Goal: Information Seeking & Learning: Learn about a topic

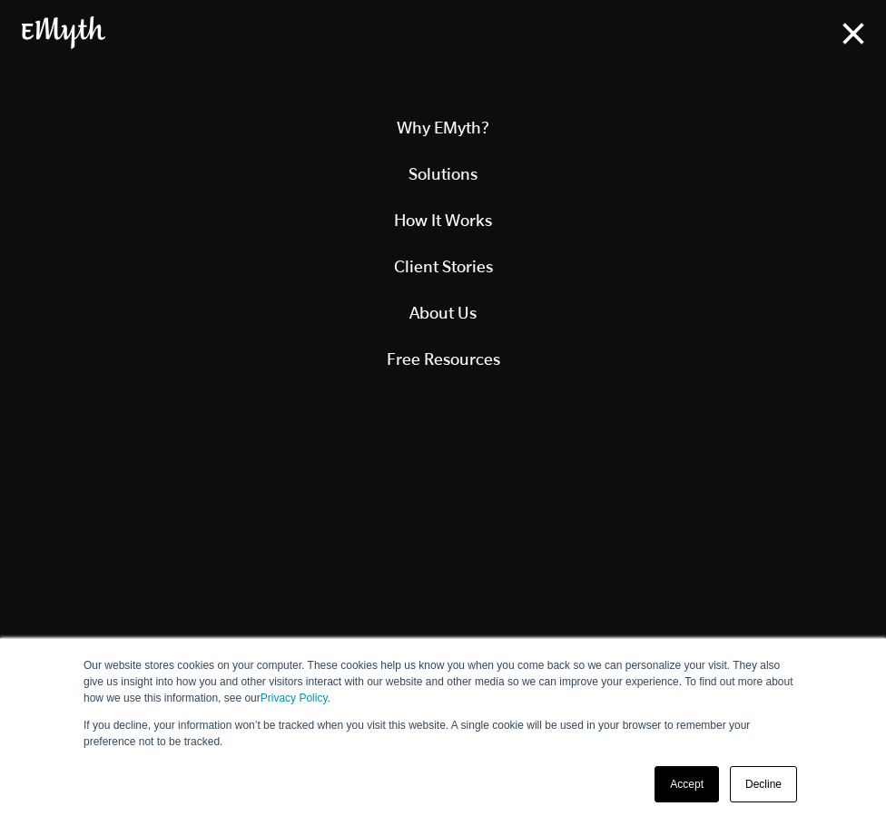
click at [856, 17] on div at bounding box center [443, 30] width 886 height 61
click at [851, 25] on img at bounding box center [853, 34] width 22 height 22
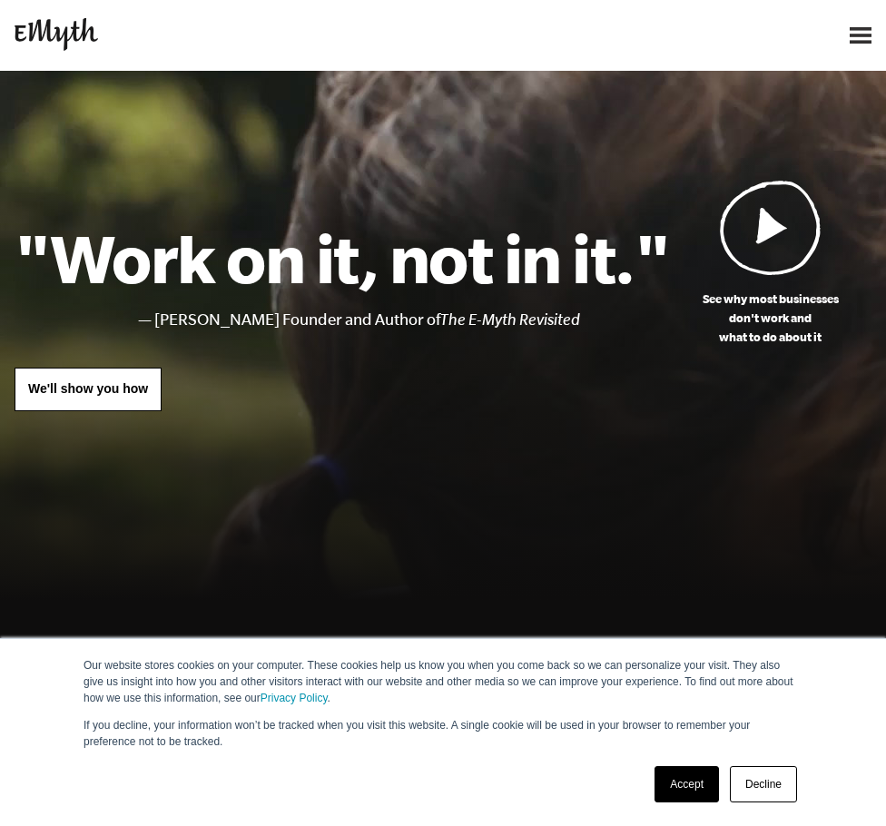
click at [769, 783] on link "Decline" at bounding box center [763, 784] width 67 height 36
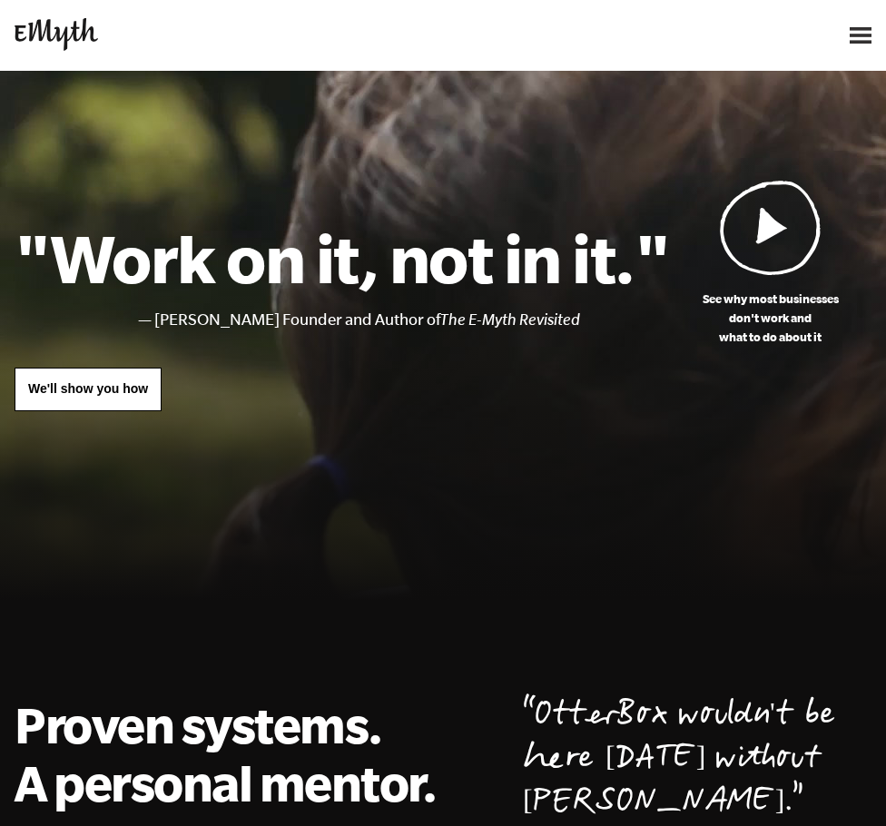
click at [864, 25] on div at bounding box center [754, 35] width 234 height 40
click at [863, 39] on img at bounding box center [860, 35] width 22 height 16
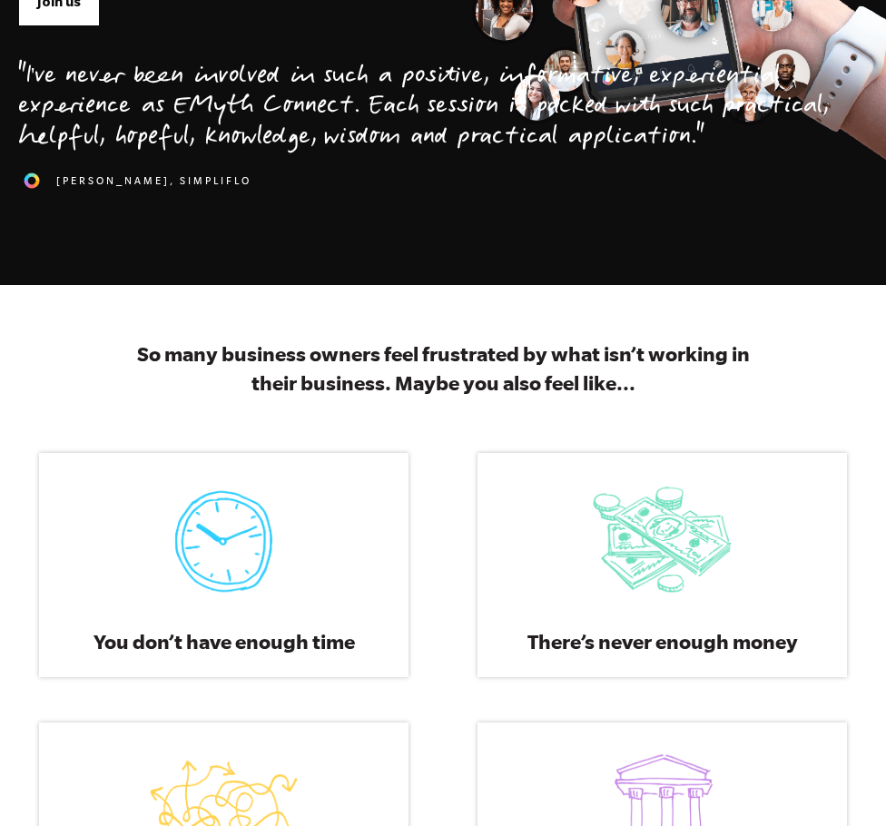
scroll to position [91, 0]
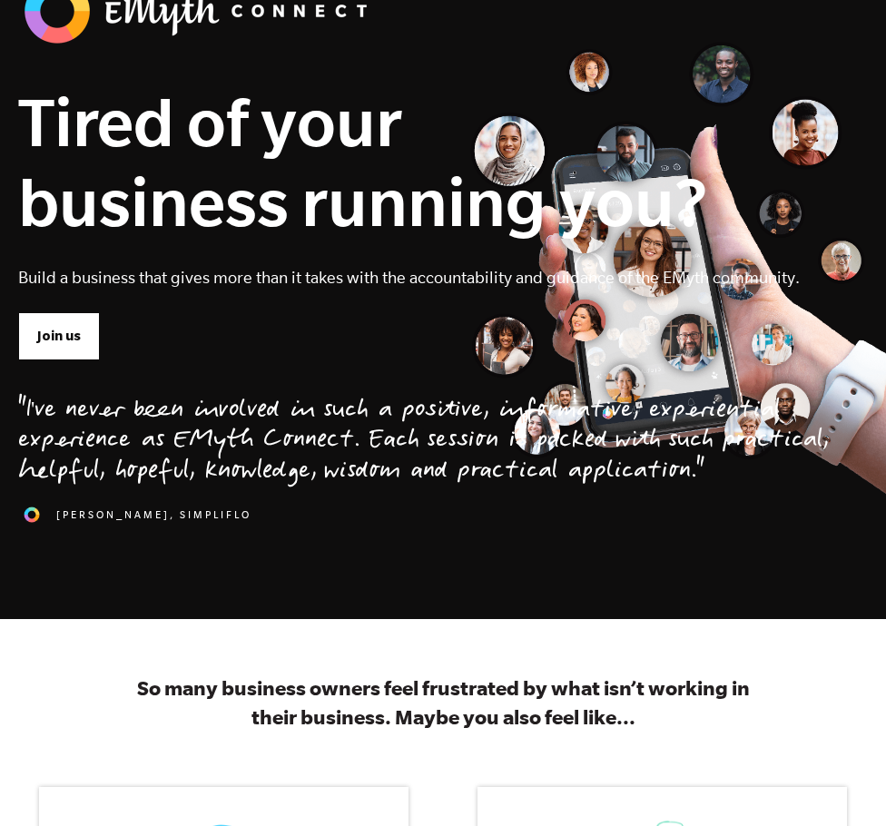
click at [311, 17] on img at bounding box center [199, 11] width 363 height 76
click at [208, 9] on img at bounding box center [199, 11] width 363 height 76
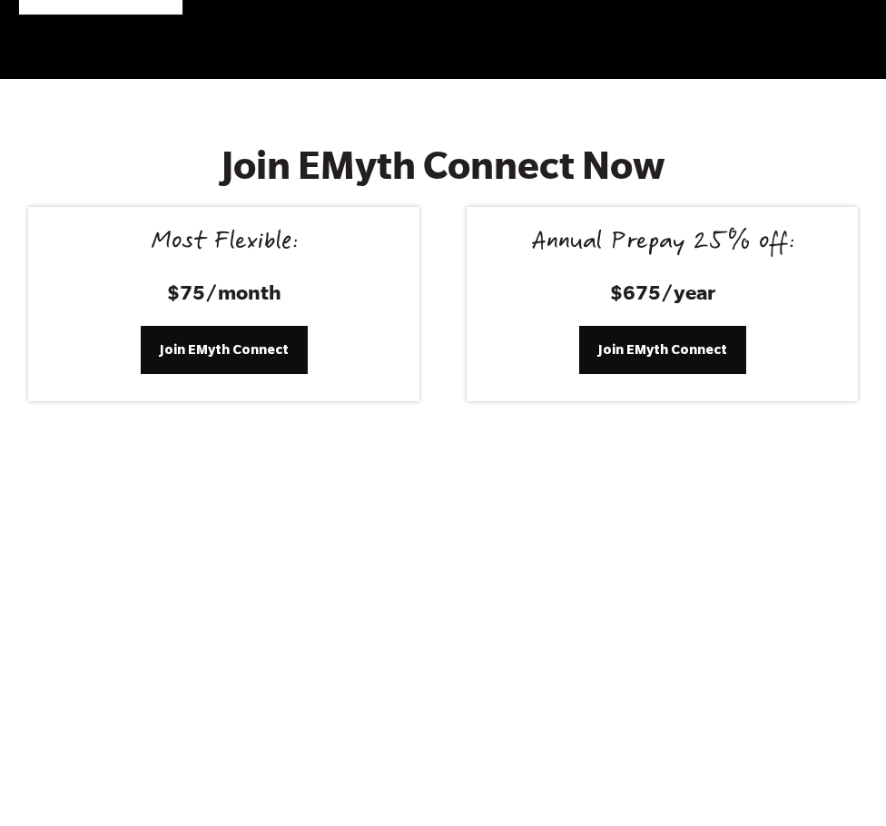
scroll to position [9308, 0]
